Goal: Information Seeking & Learning: Check status

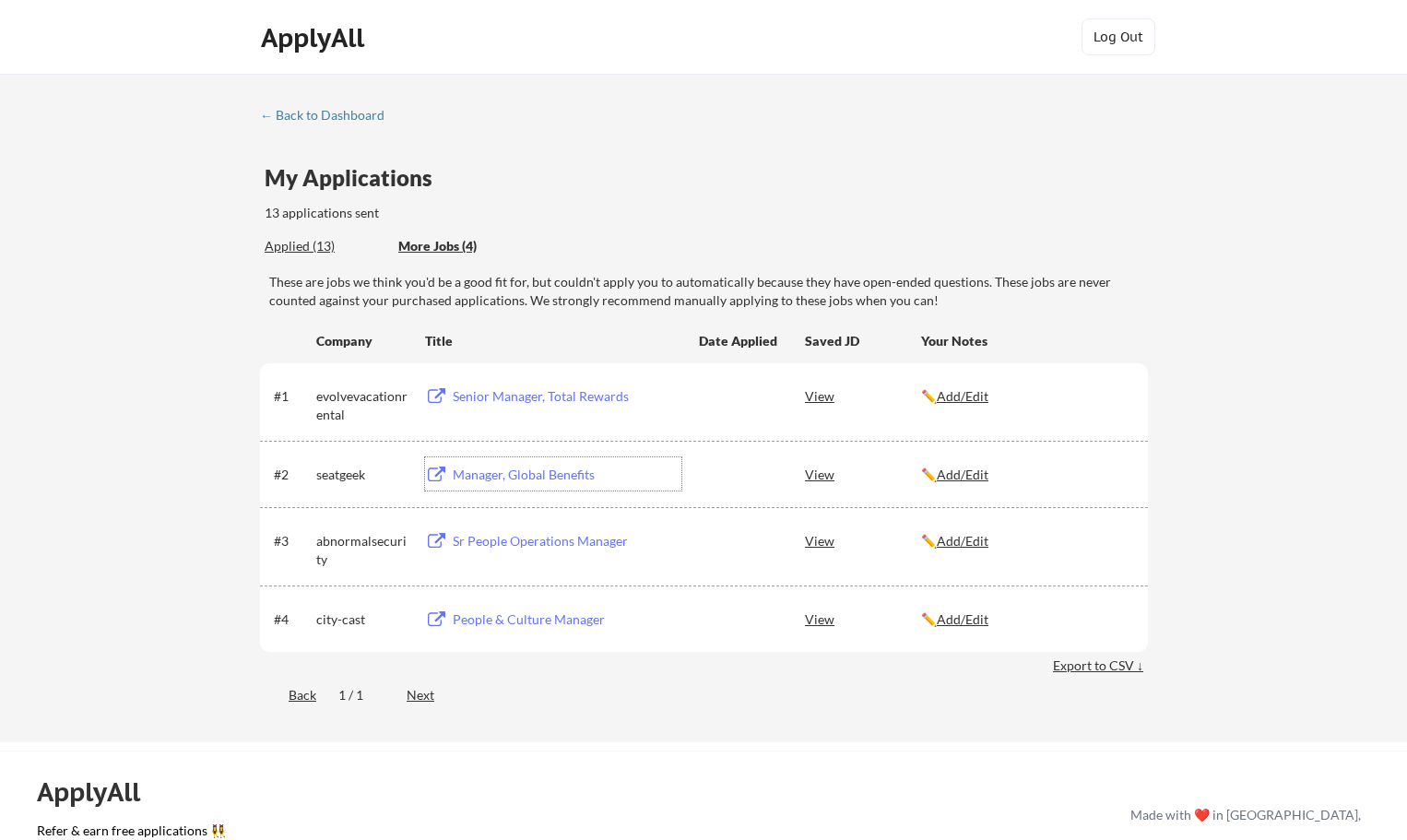
click at [313, 245] on div "Applied (13)" at bounding box center [324, 245] width 120 height 18
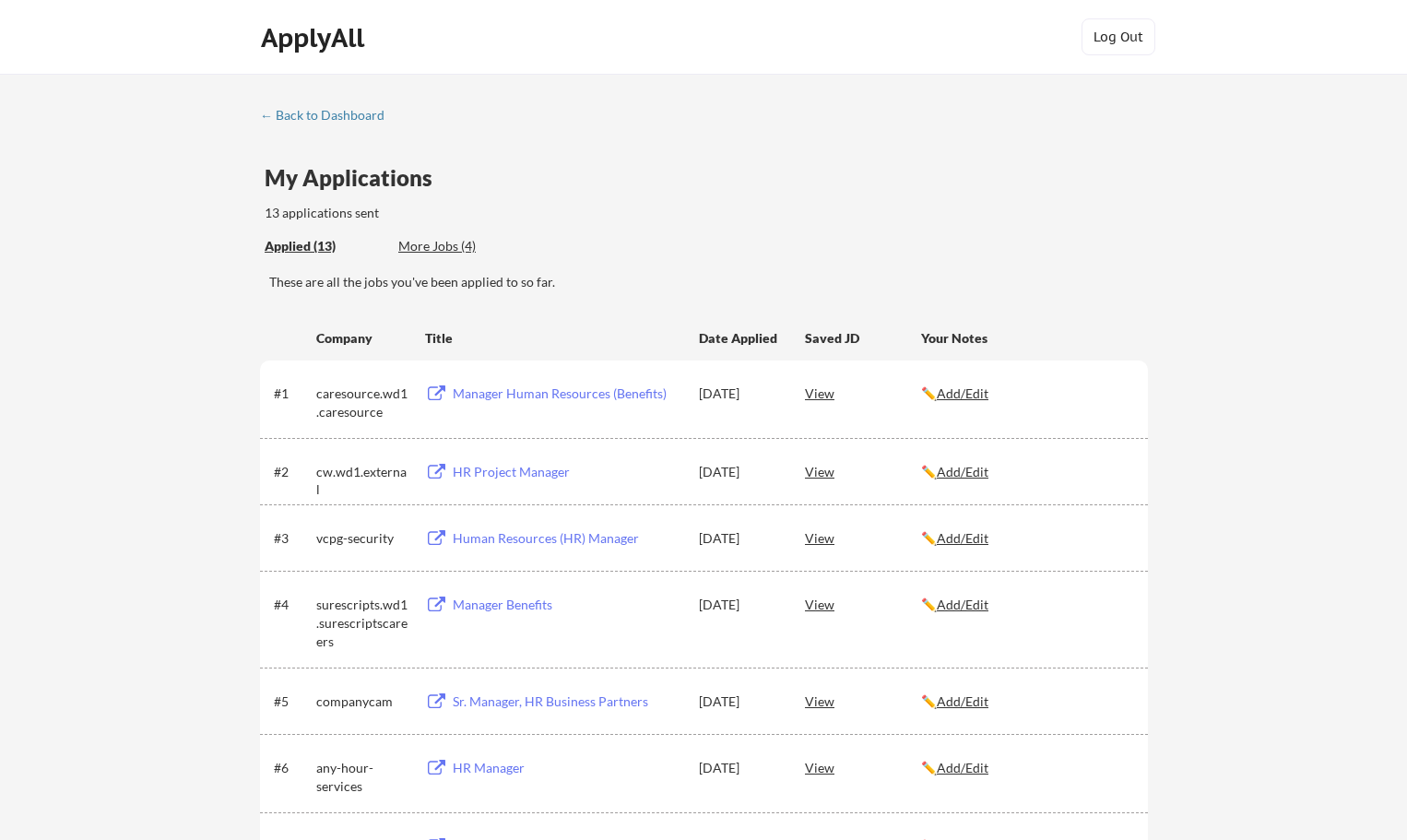
scroll to position [92, 0]
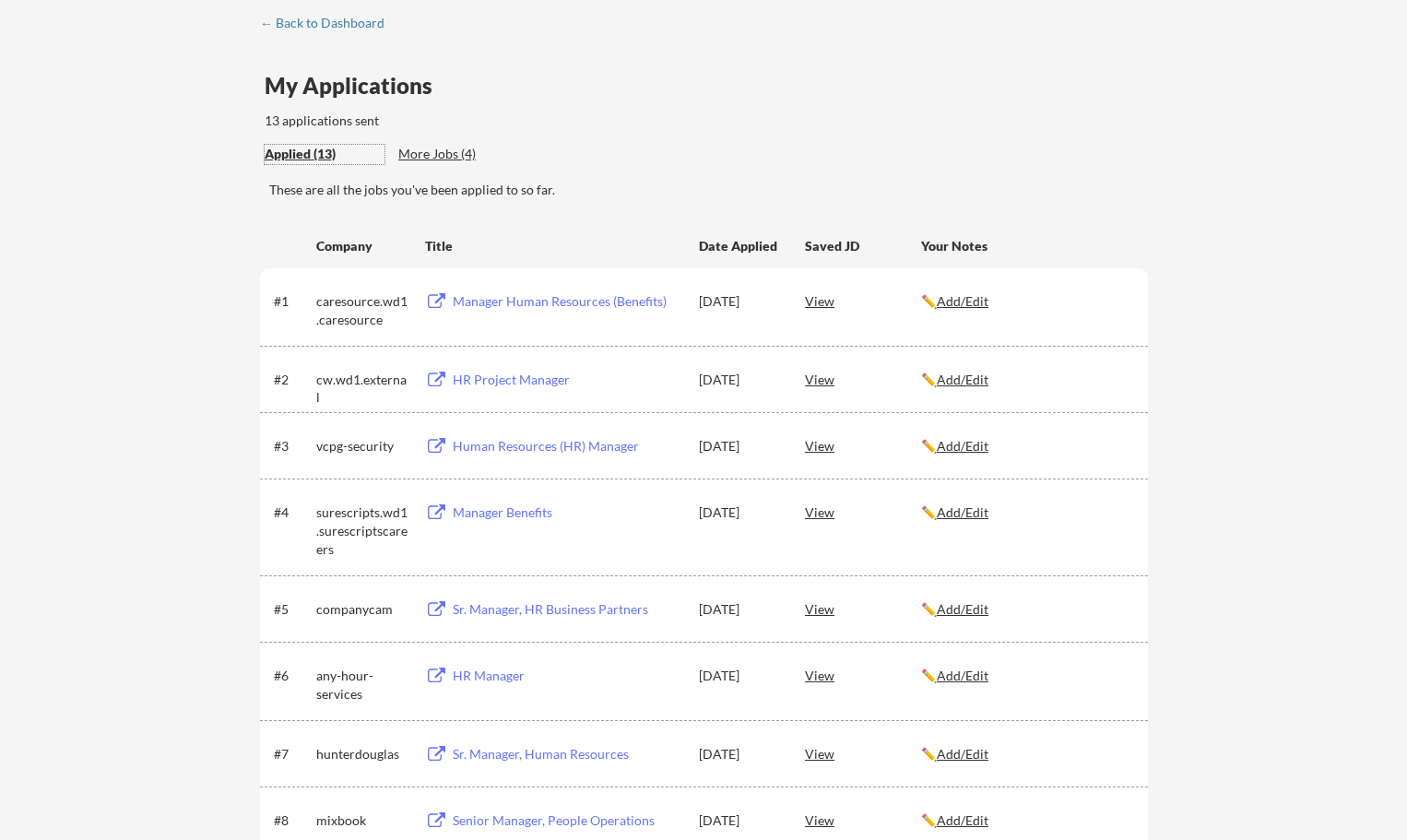
click at [823, 302] on div "View" at bounding box center [863, 300] width 116 height 33
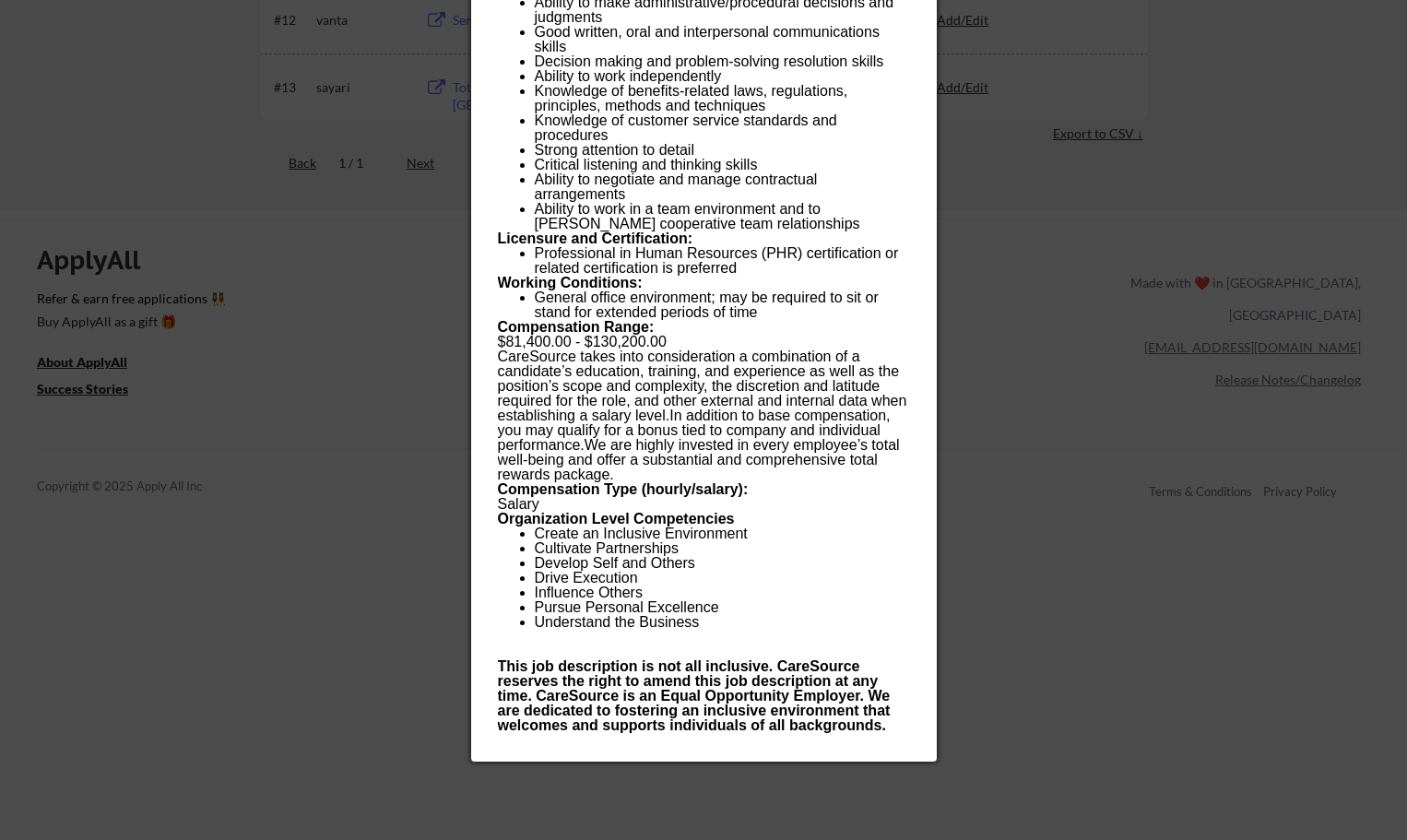
scroll to position [1106, 0]
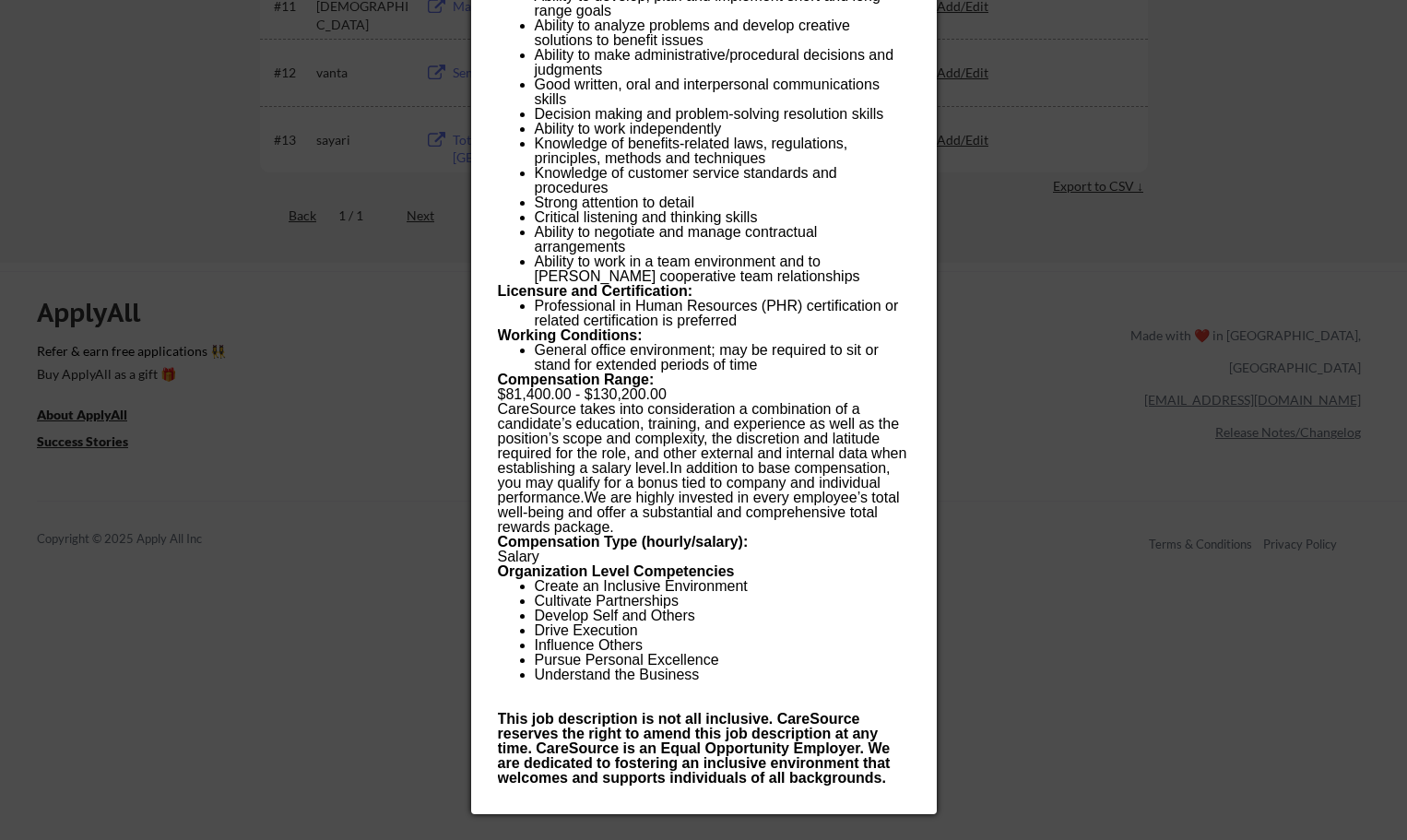
click at [978, 572] on div at bounding box center [703, 420] width 1407 height 840
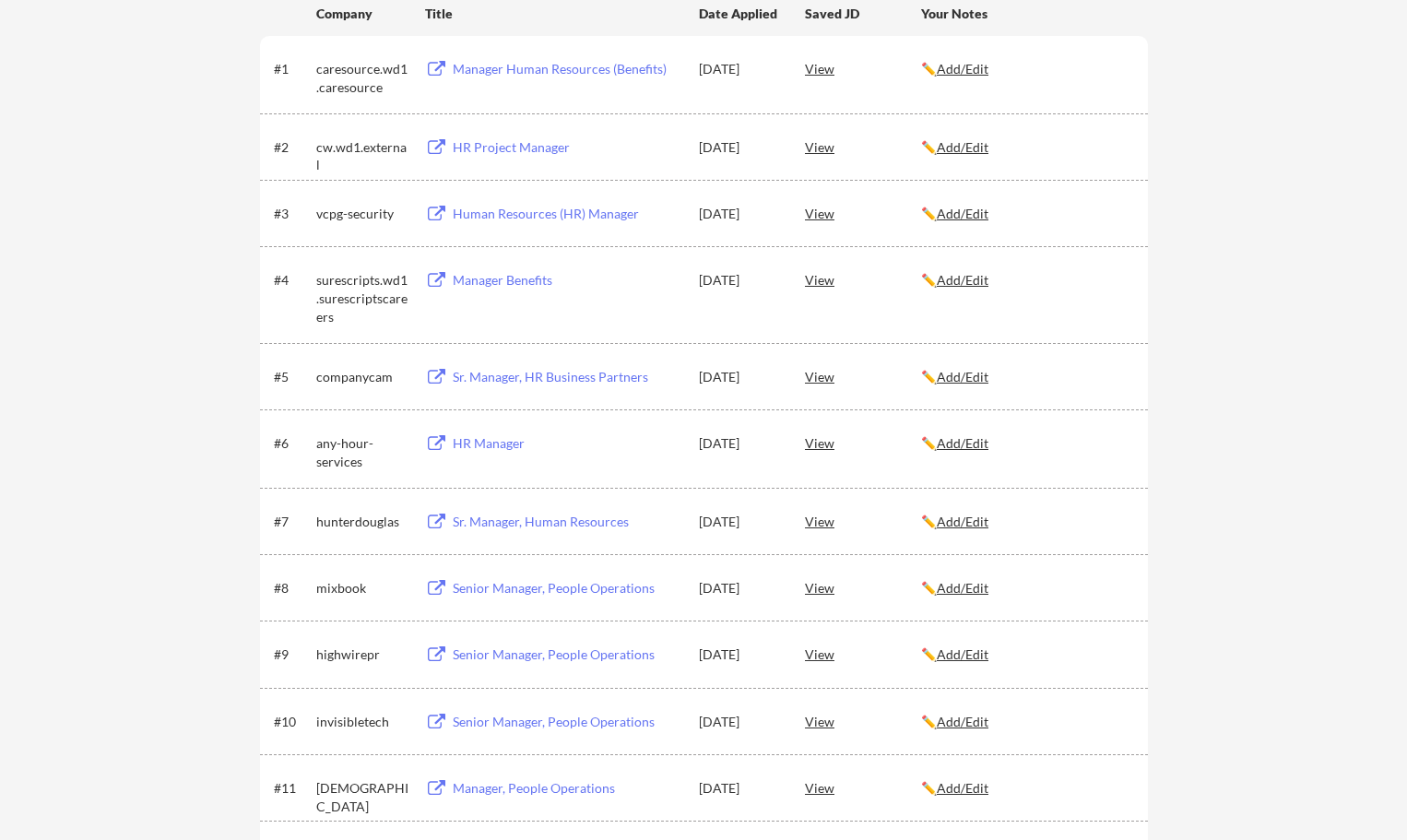
scroll to position [369, 0]
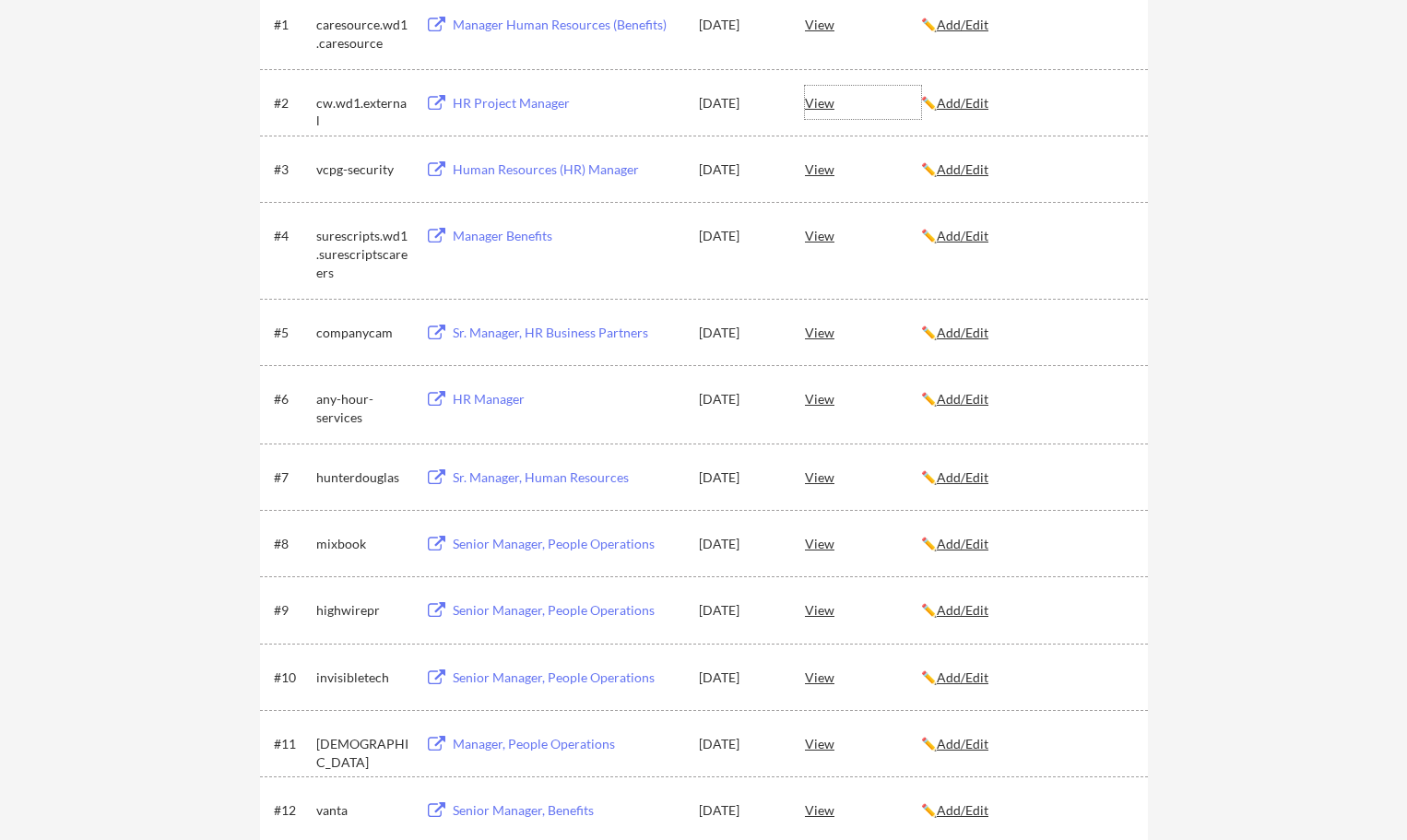
click at [817, 106] on div "View" at bounding box center [863, 102] width 116 height 33
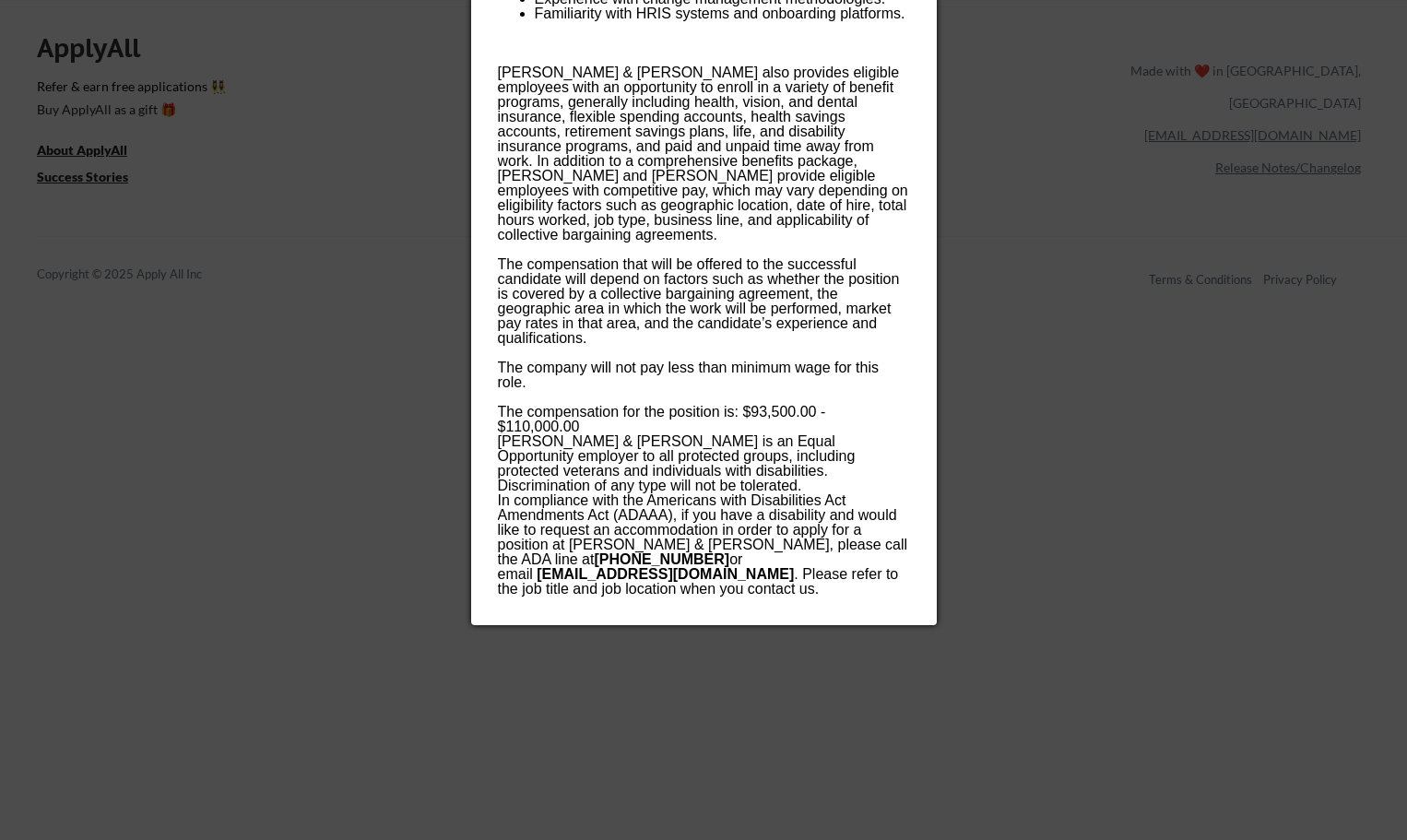
scroll to position [1383, 0]
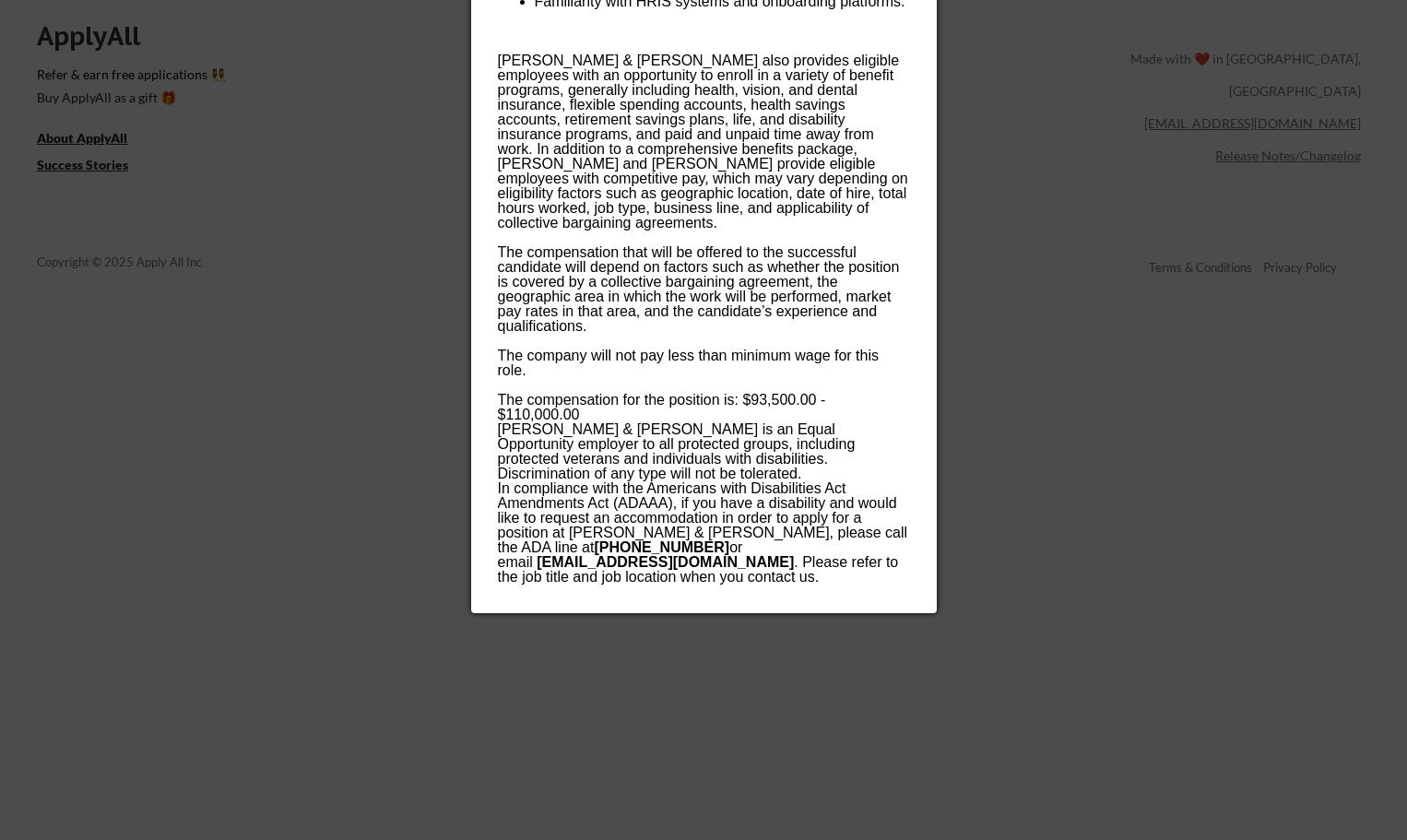
click at [1144, 507] on div at bounding box center [703, 420] width 1407 height 840
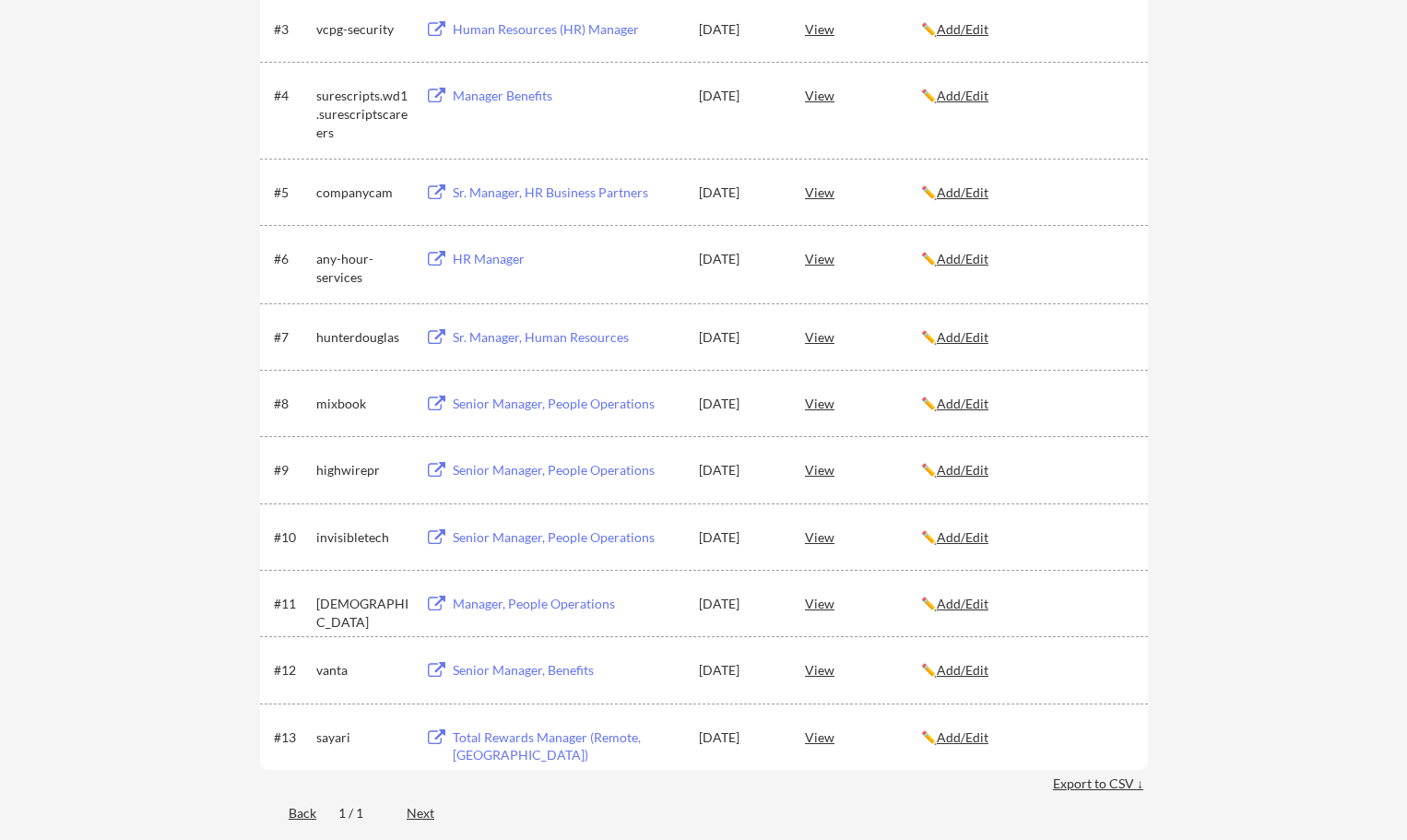
scroll to position [0, 0]
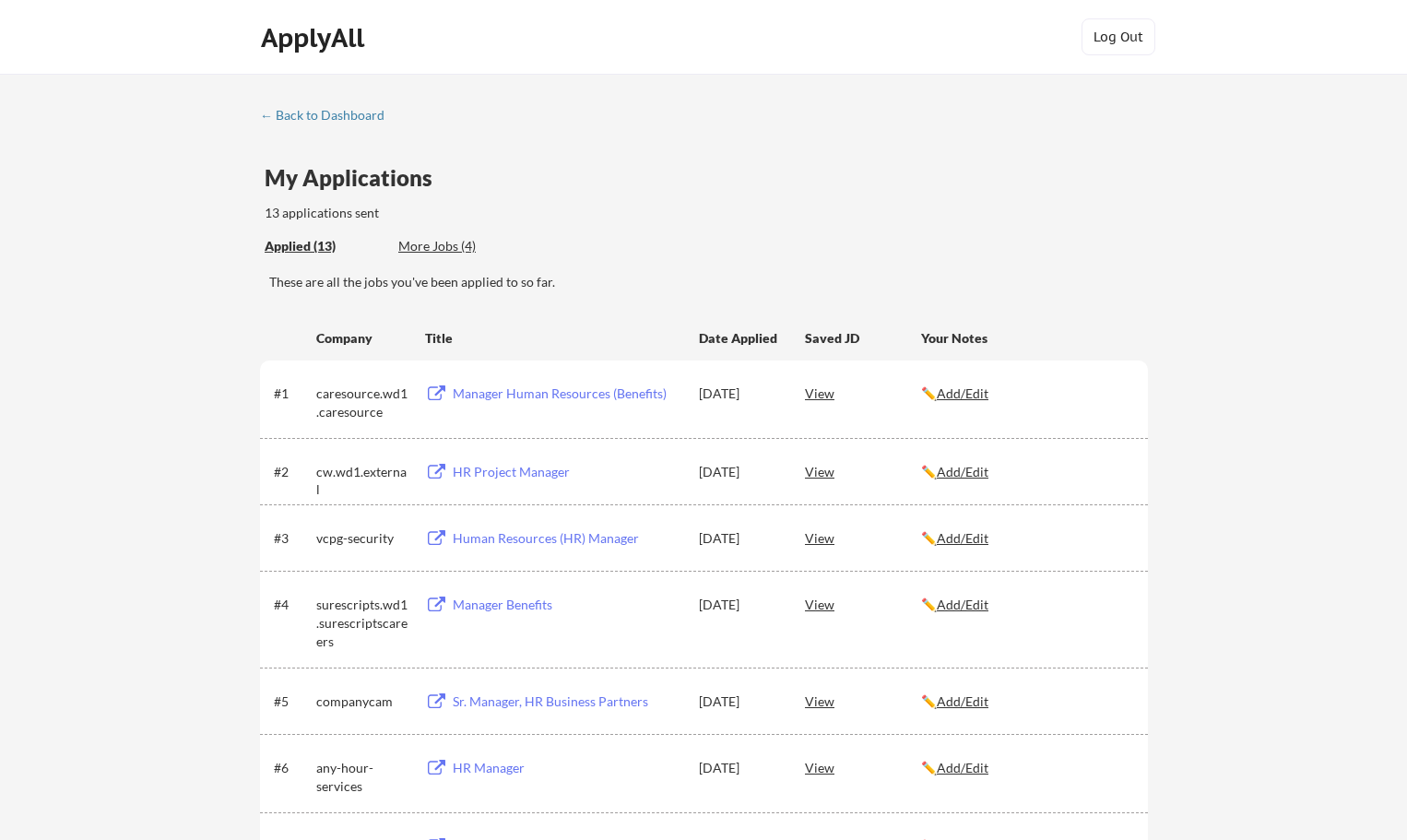
click at [820, 539] on div "View" at bounding box center [863, 537] width 116 height 33
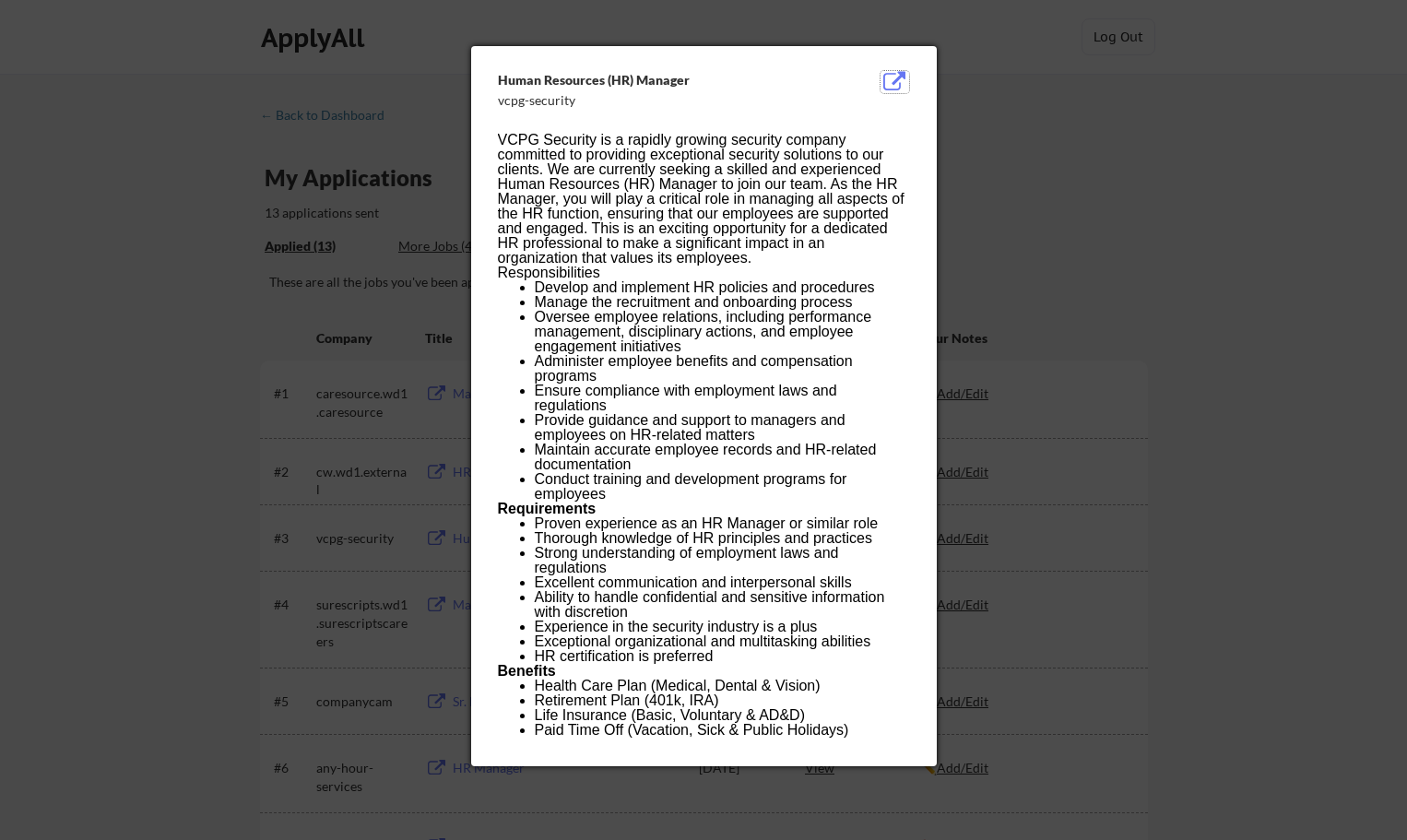
click at [897, 73] on button at bounding box center [895, 81] width 29 height 22
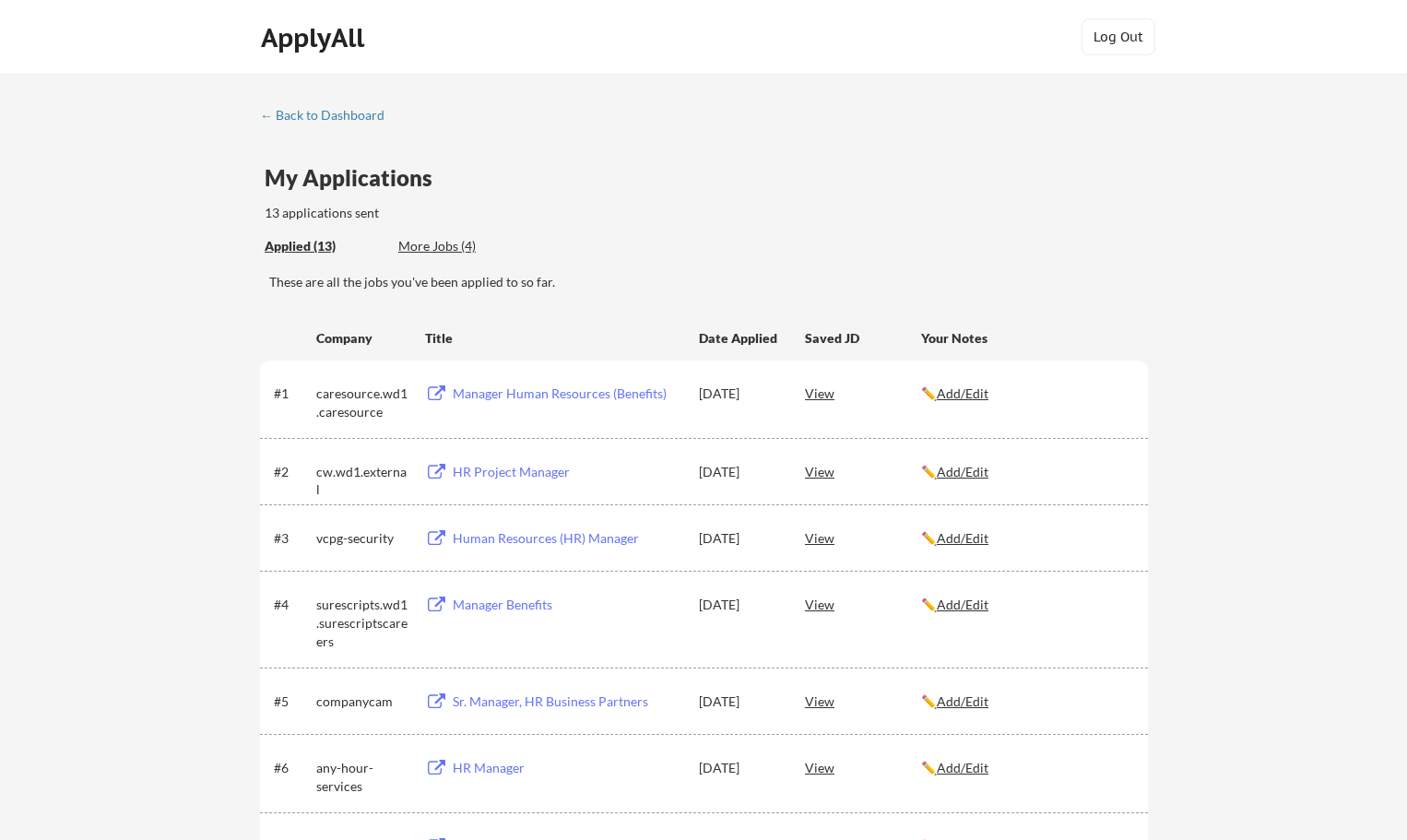
click at [486, 534] on div "Human Resources (HR) Manager" at bounding box center [568, 538] width 229 height 18
click at [628, 324] on div "Title" at bounding box center [553, 337] width 257 height 33
click at [445, 237] on div "More Jobs (4)" at bounding box center [466, 245] width 135 height 18
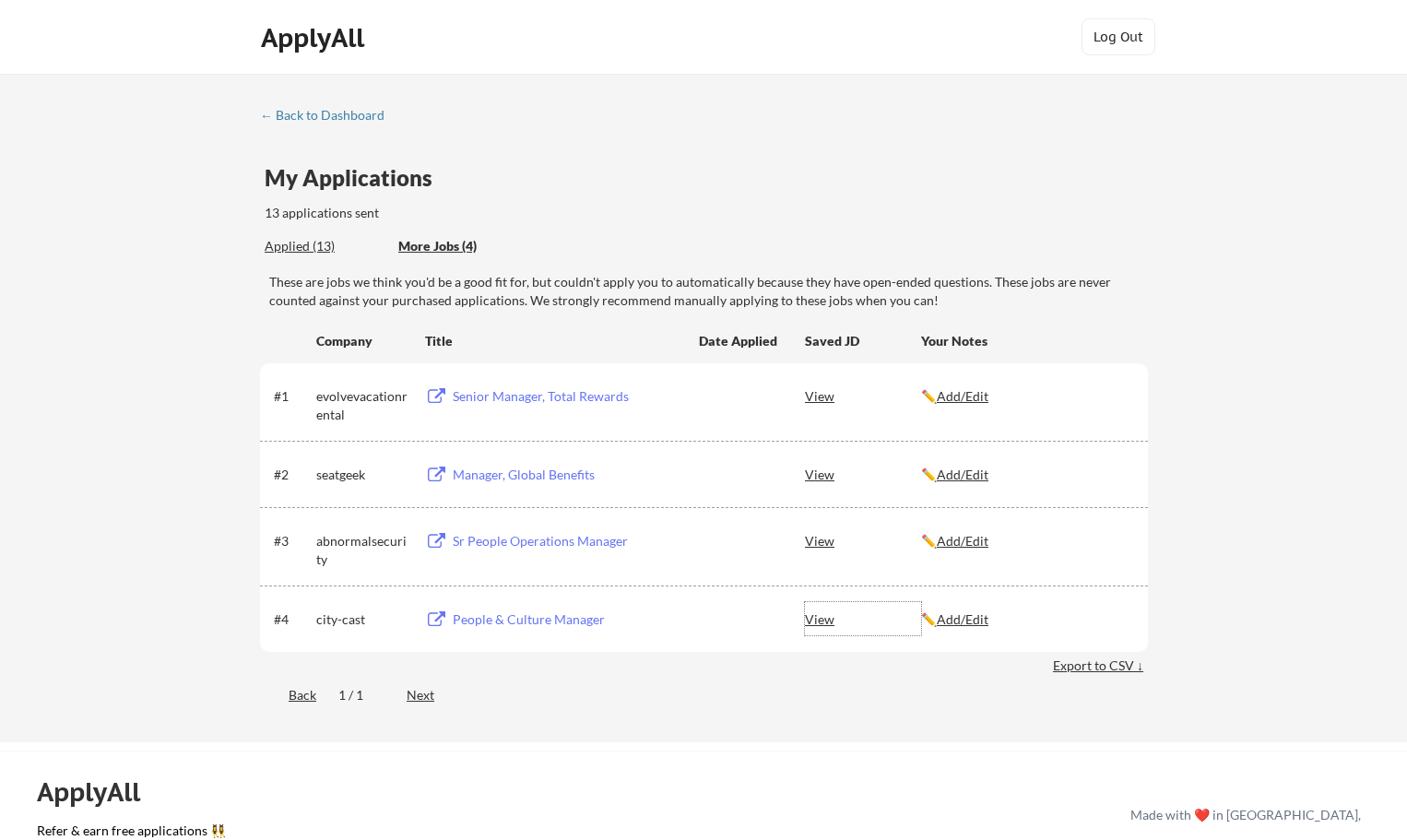
click at [813, 618] on div "View" at bounding box center [863, 618] width 116 height 33
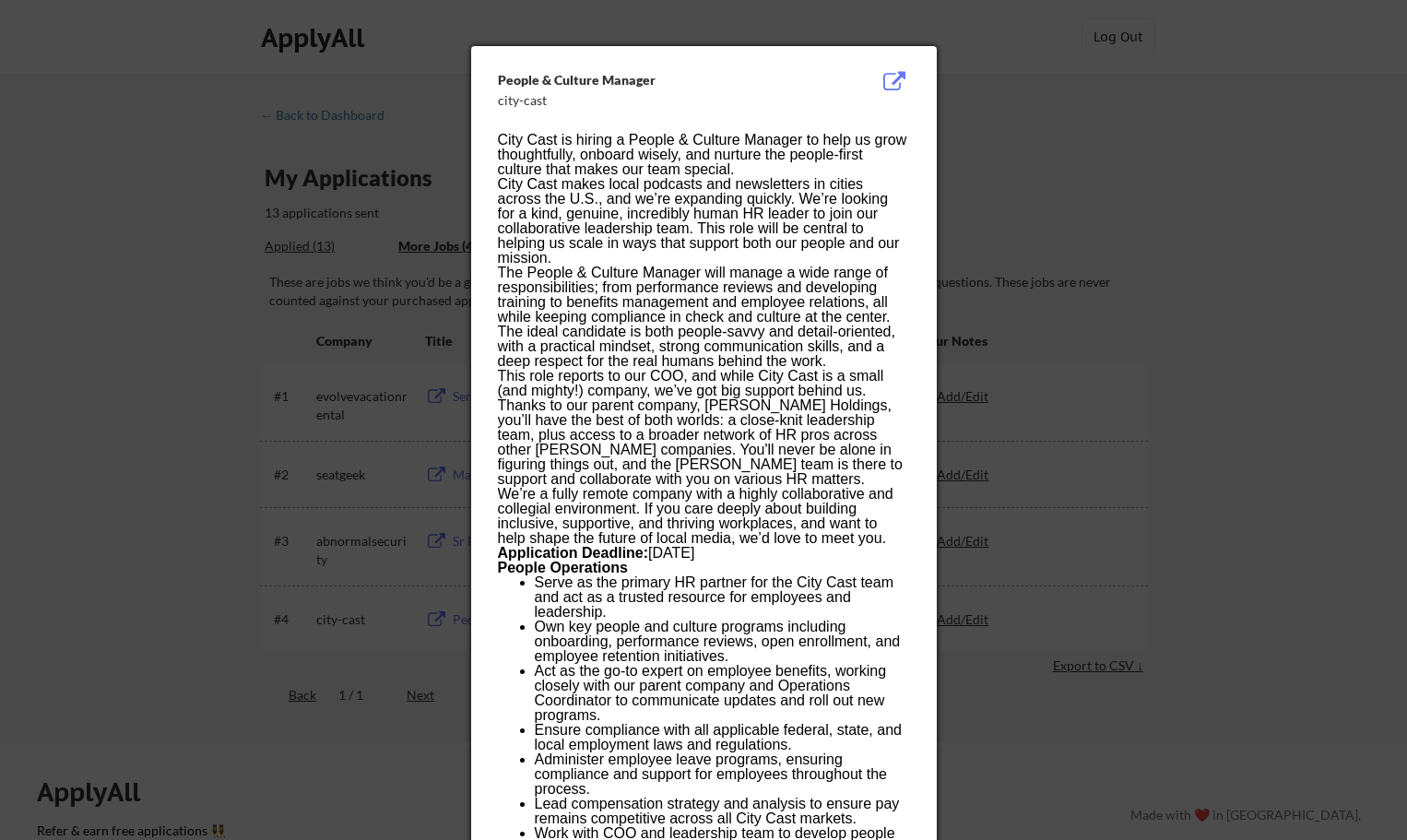
click at [1008, 98] on div at bounding box center [703, 420] width 1407 height 840
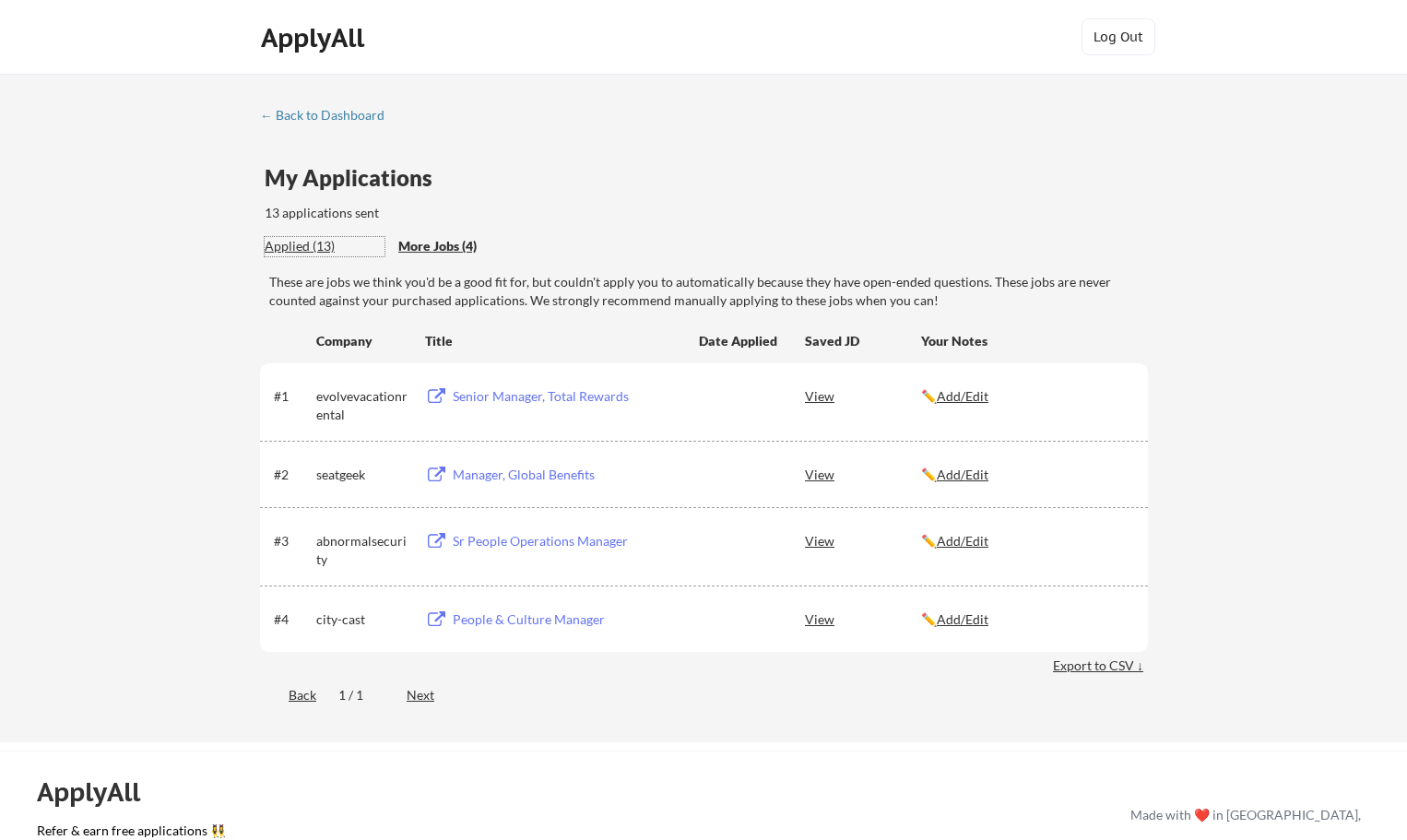
click at [286, 253] on div "Applied (13)" at bounding box center [324, 245] width 120 height 18
